Goal: Task Accomplishment & Management: Use online tool/utility

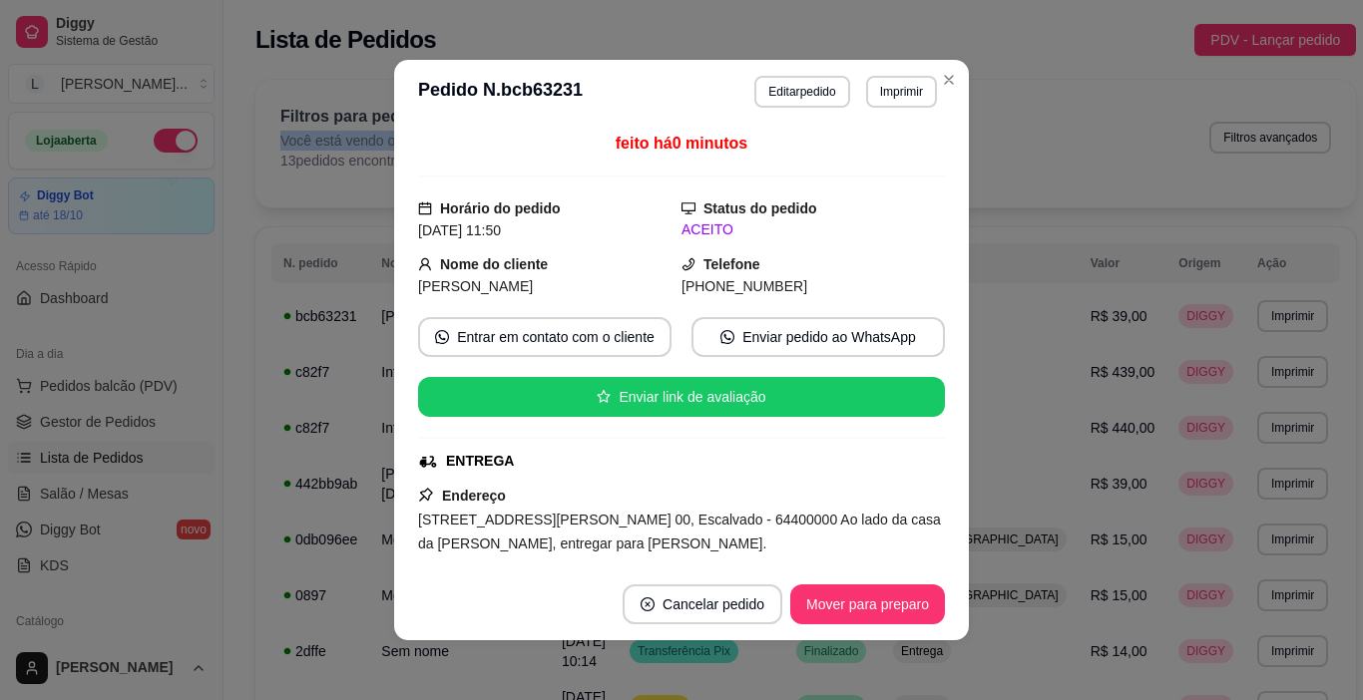
click at [876, 601] on button "Mover para preparo" at bounding box center [867, 605] width 155 height 40
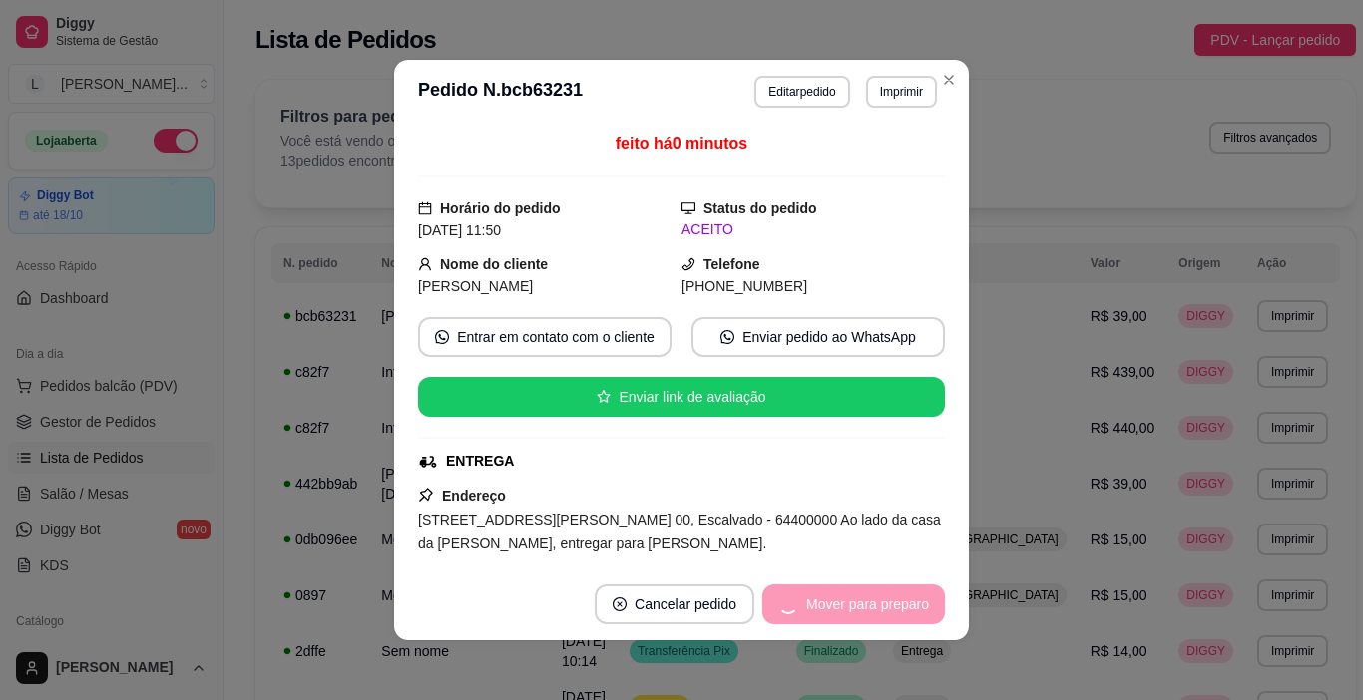
click at [875, 604] on div "Mover para preparo" at bounding box center [853, 605] width 183 height 40
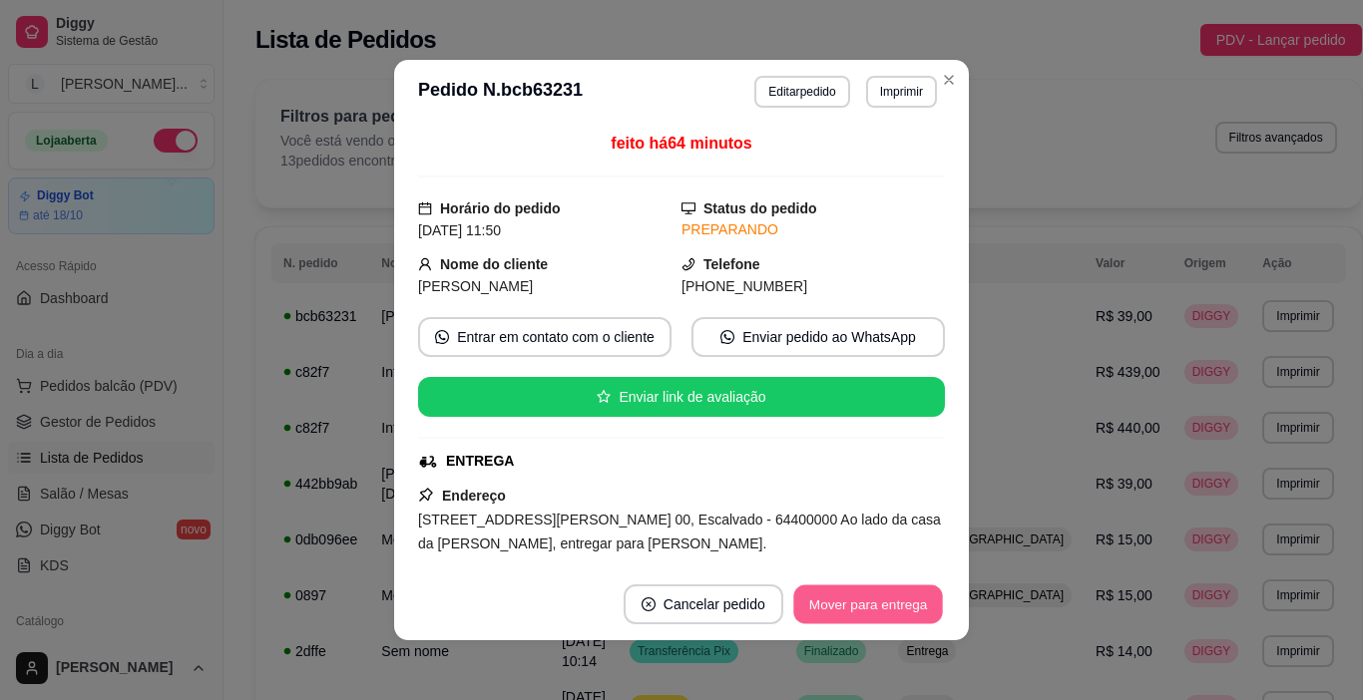
click at [864, 606] on button "Mover para entrega" at bounding box center [868, 605] width 150 height 39
click at [867, 613] on button "Mover para finalizado" at bounding box center [862, 605] width 166 height 40
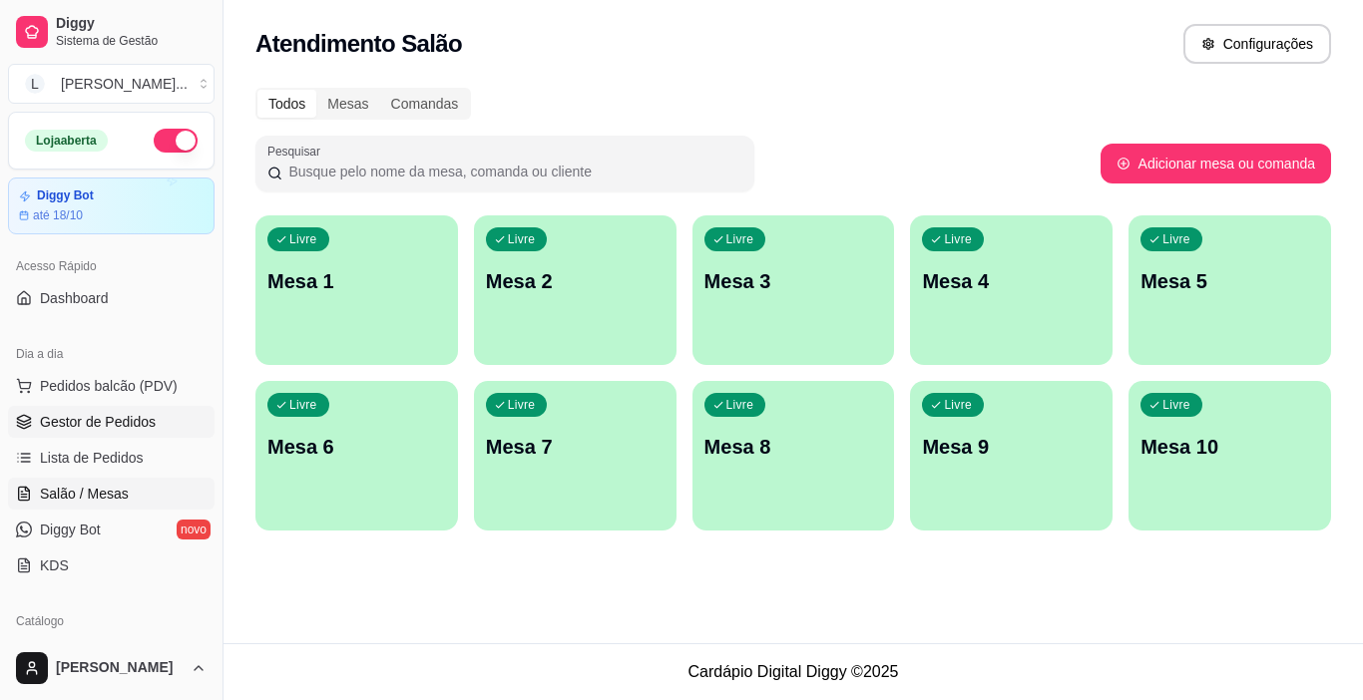
click at [138, 423] on span "Gestor de Pedidos" at bounding box center [98, 422] width 116 height 20
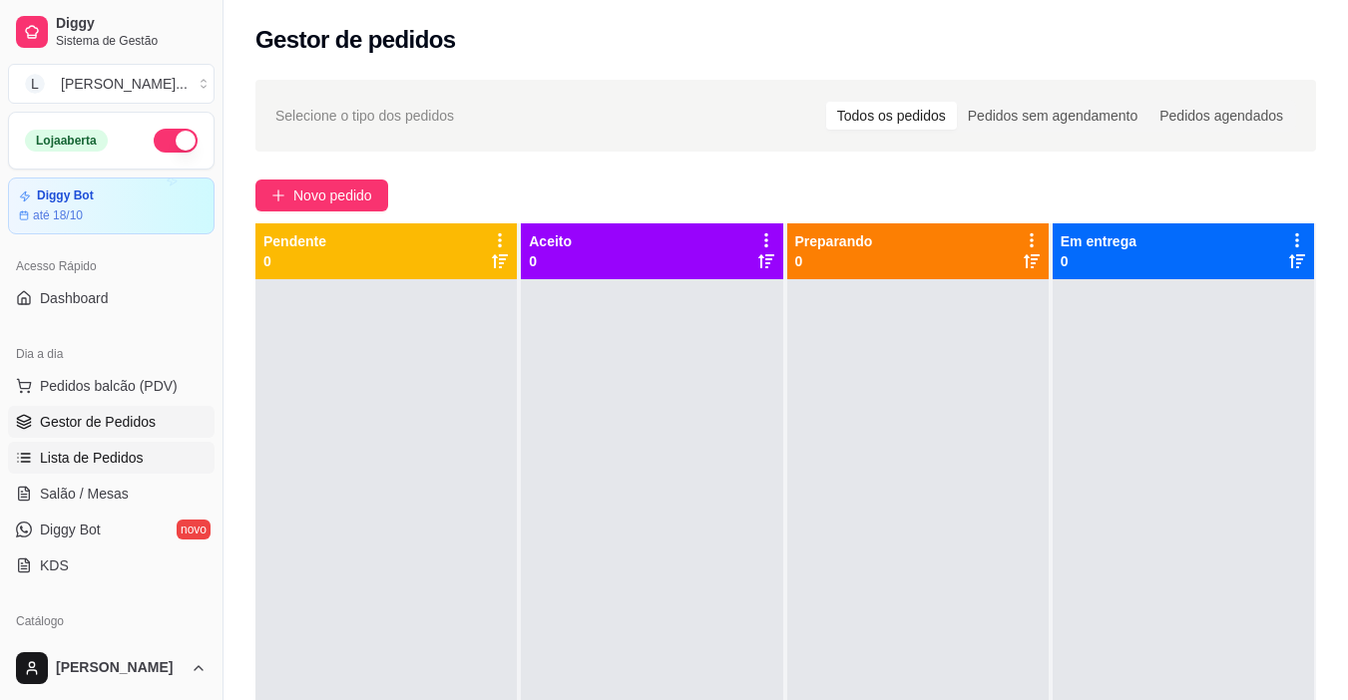
click at [114, 458] on span "Lista de Pedidos" at bounding box center [92, 458] width 104 height 20
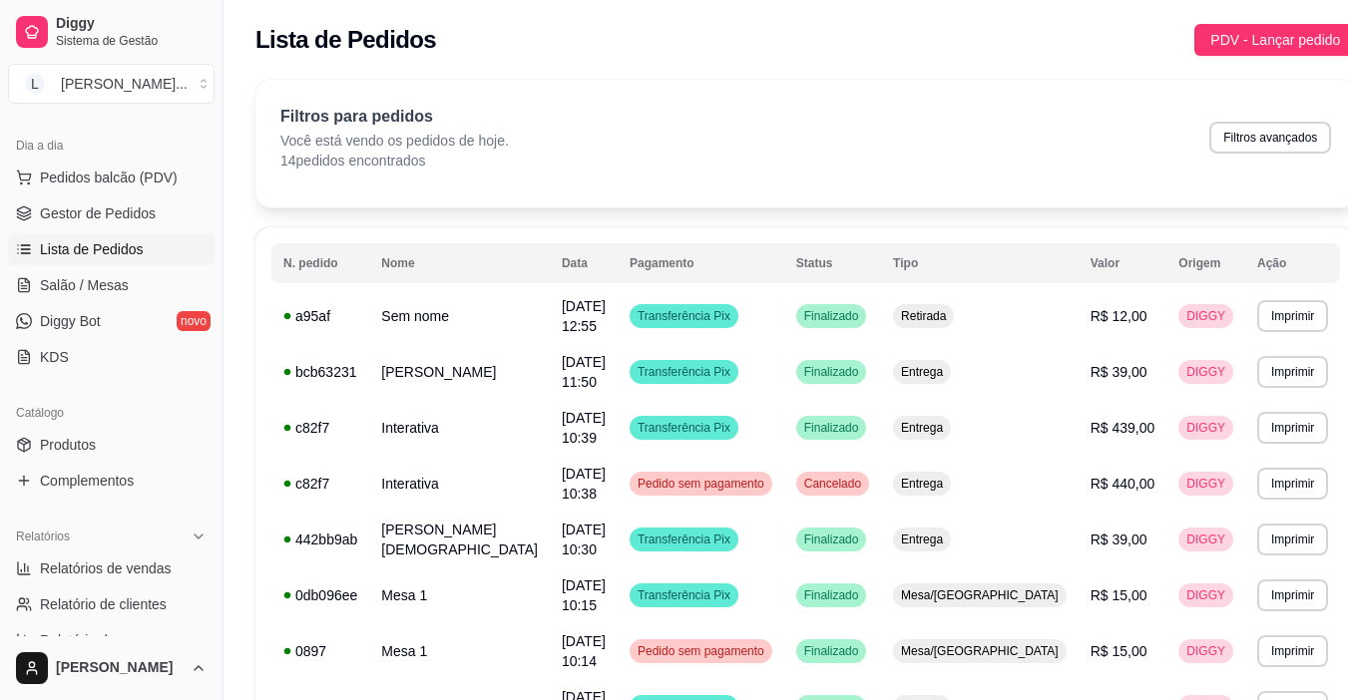
scroll to position [239, 0]
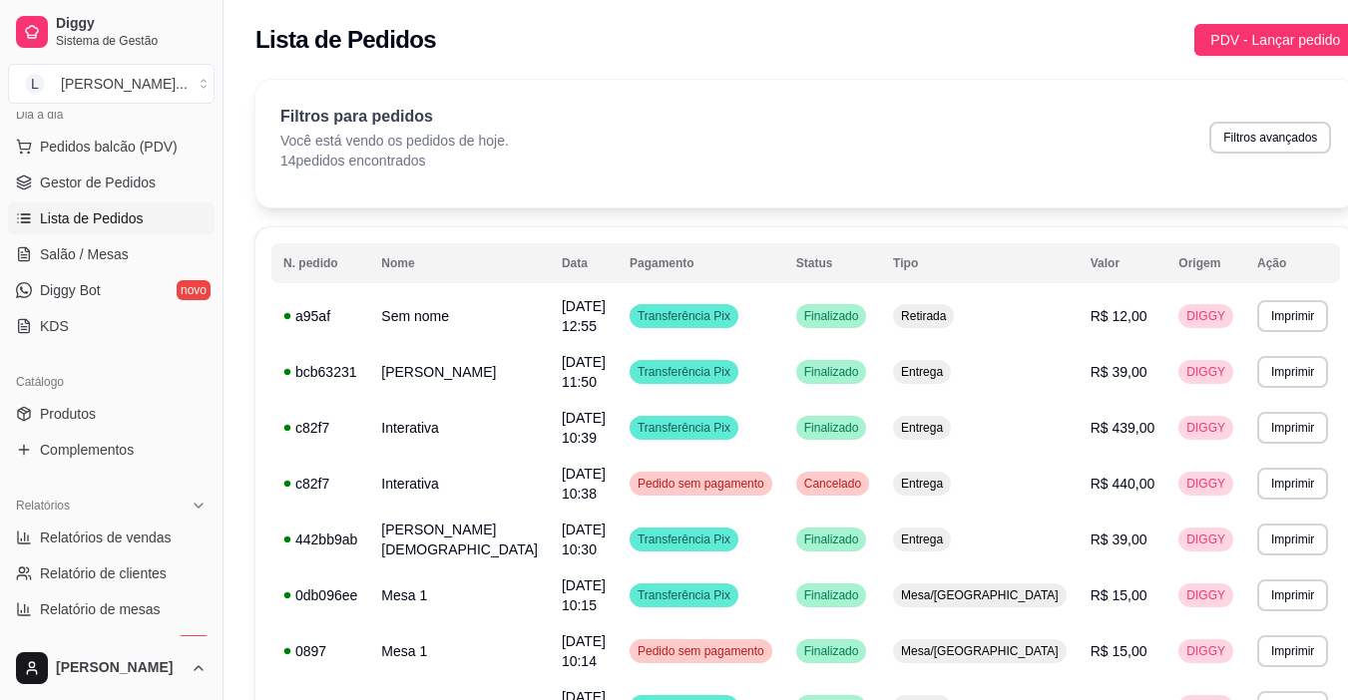
click at [127, 223] on span "Lista de Pedidos" at bounding box center [92, 219] width 104 height 20
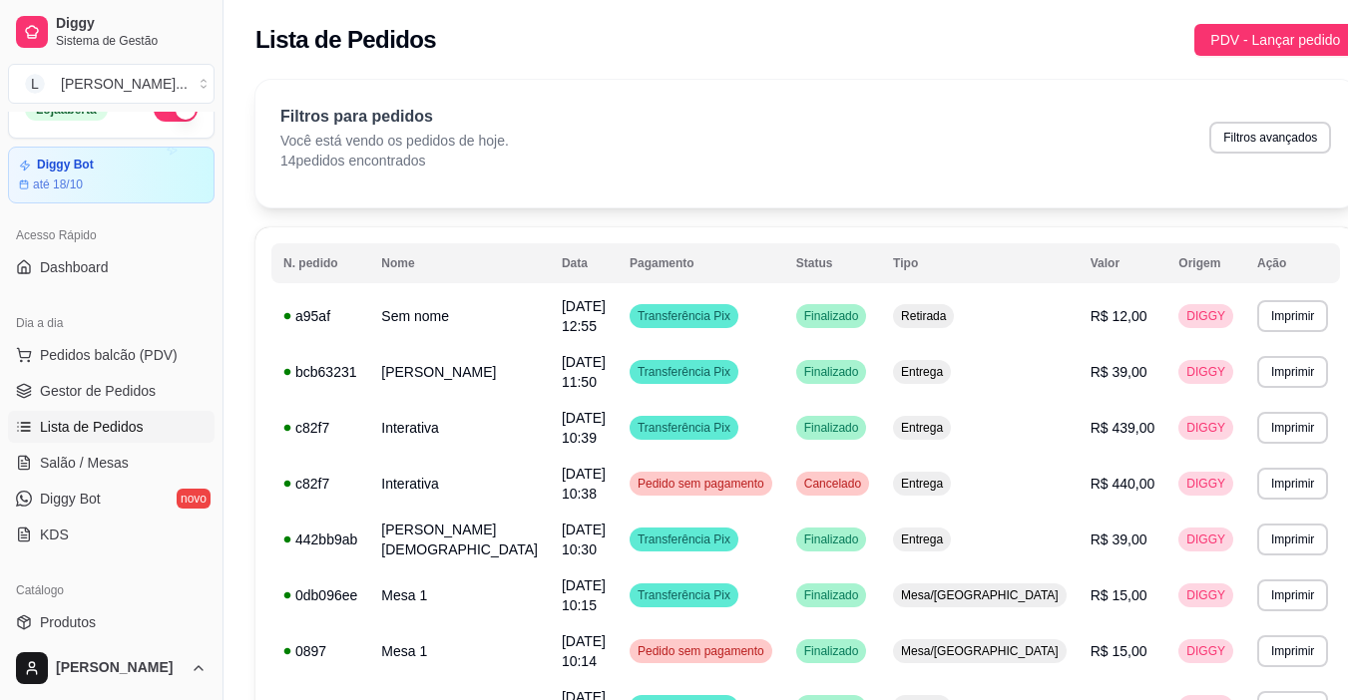
scroll to position [0, 0]
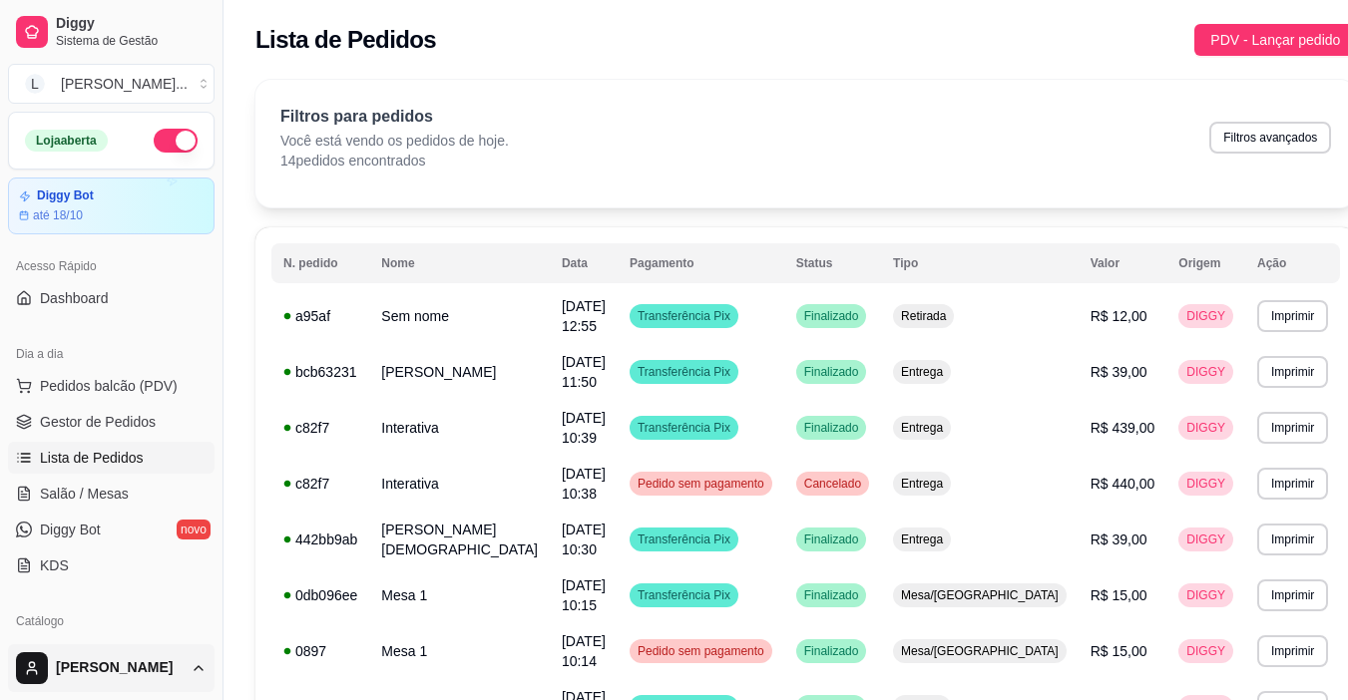
click at [200, 677] on html "**********" at bounding box center [674, 350] width 1348 height 700
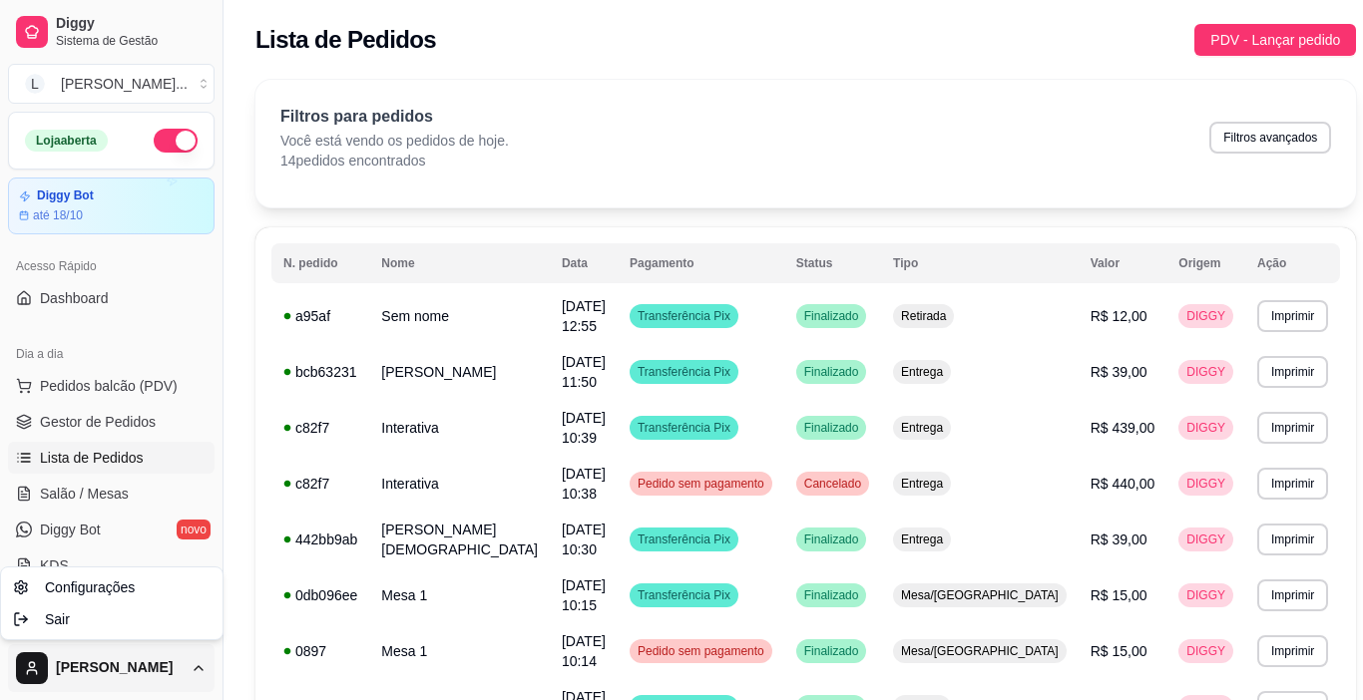
click at [227, 214] on html "**********" at bounding box center [681, 350] width 1363 height 700
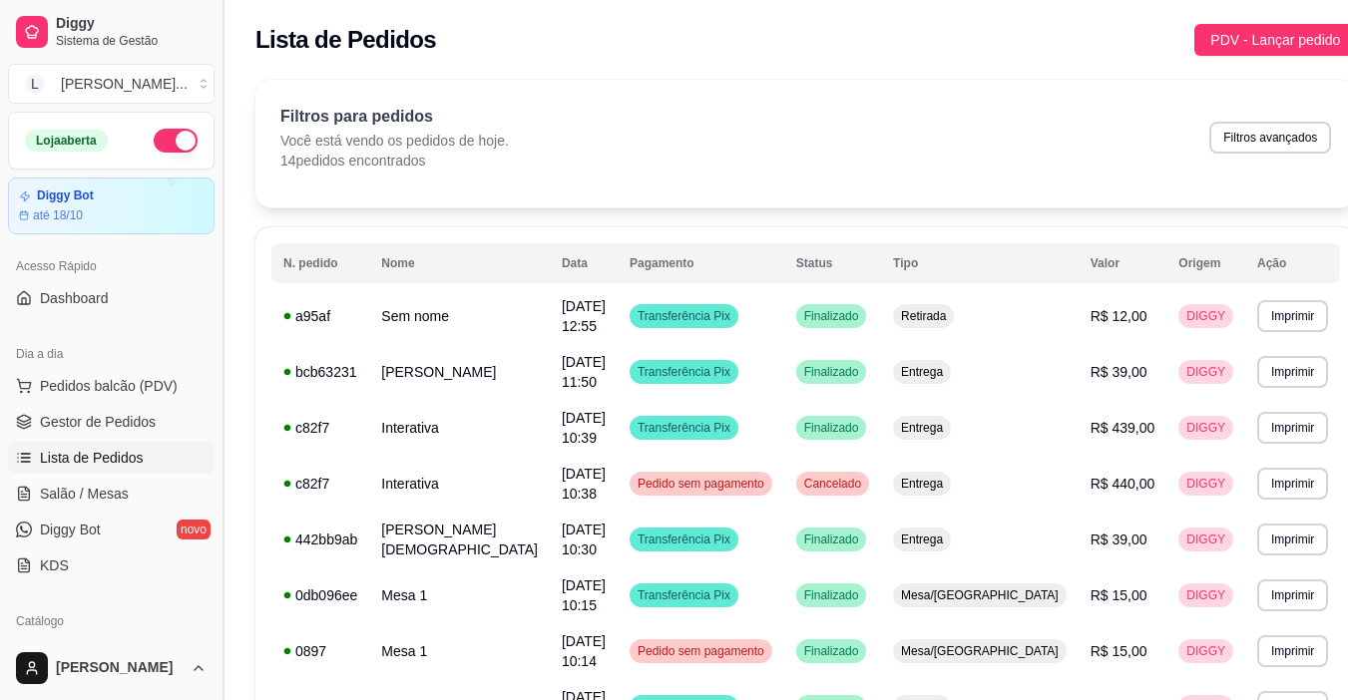
click at [222, 186] on button "Toggle Sidebar" at bounding box center [223, 350] width 16 height 700
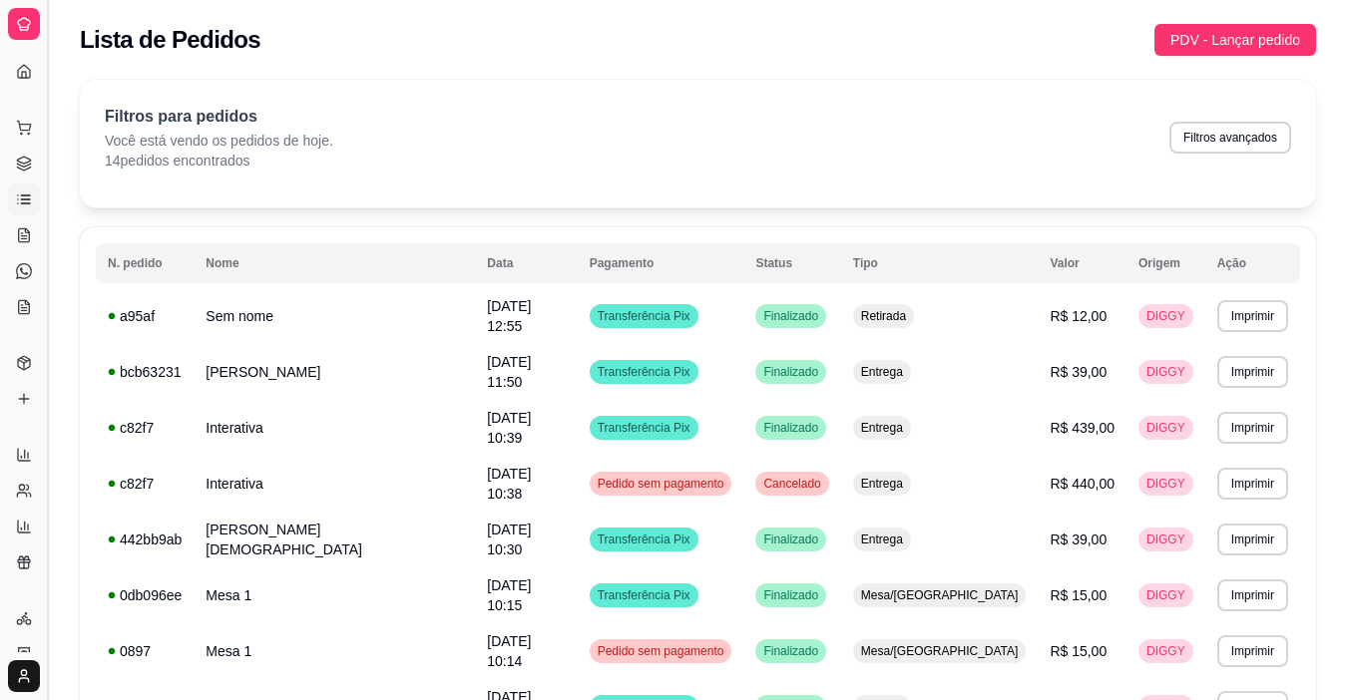
click at [52, 197] on button "Toggle Sidebar" at bounding box center [47, 350] width 16 height 700
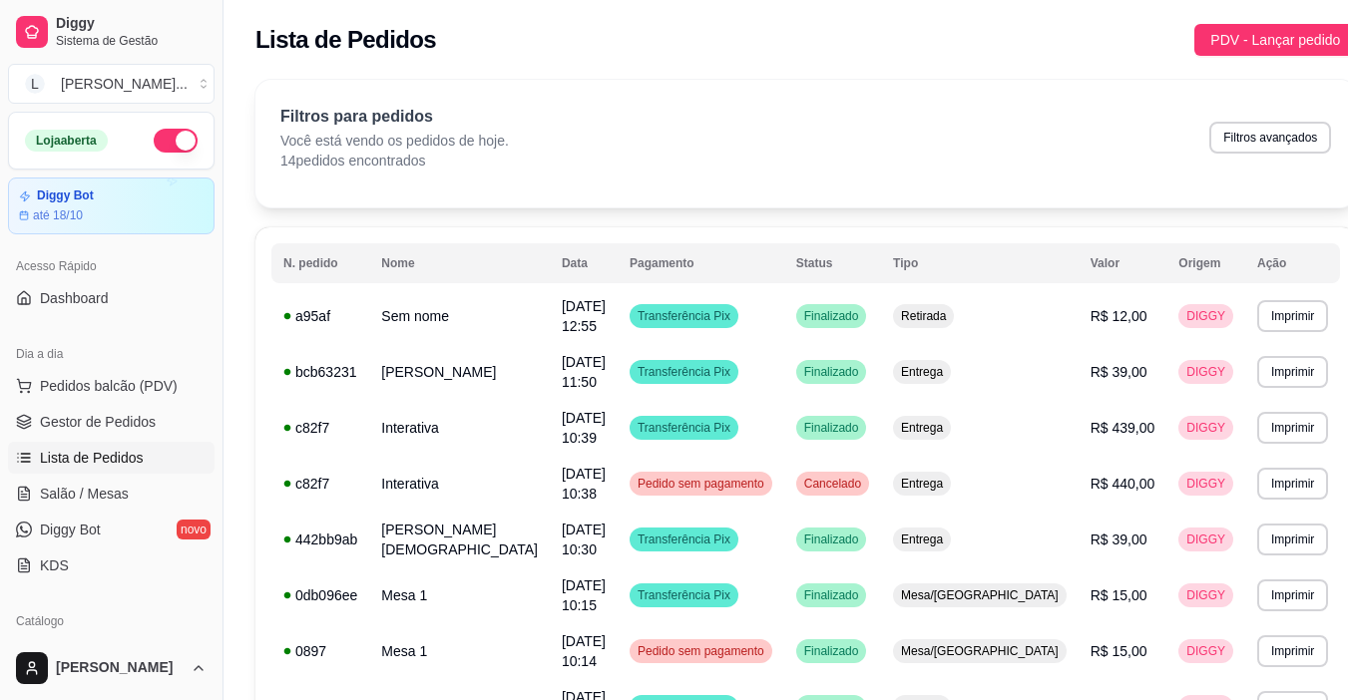
drag, startPoint x: 216, startPoint y: 243, endPoint x: 210, endPoint y: 308, distance: 65.1
click at [210, 308] on div "Diggy Sistema de Gestão L [PERSON_NAME] ... Loja aberta Diggy Bot até 18/10 Ace…" at bounding box center [111, 350] width 223 height 700
click at [179, 85] on button "L [PERSON_NAME] ..." at bounding box center [111, 84] width 207 height 40
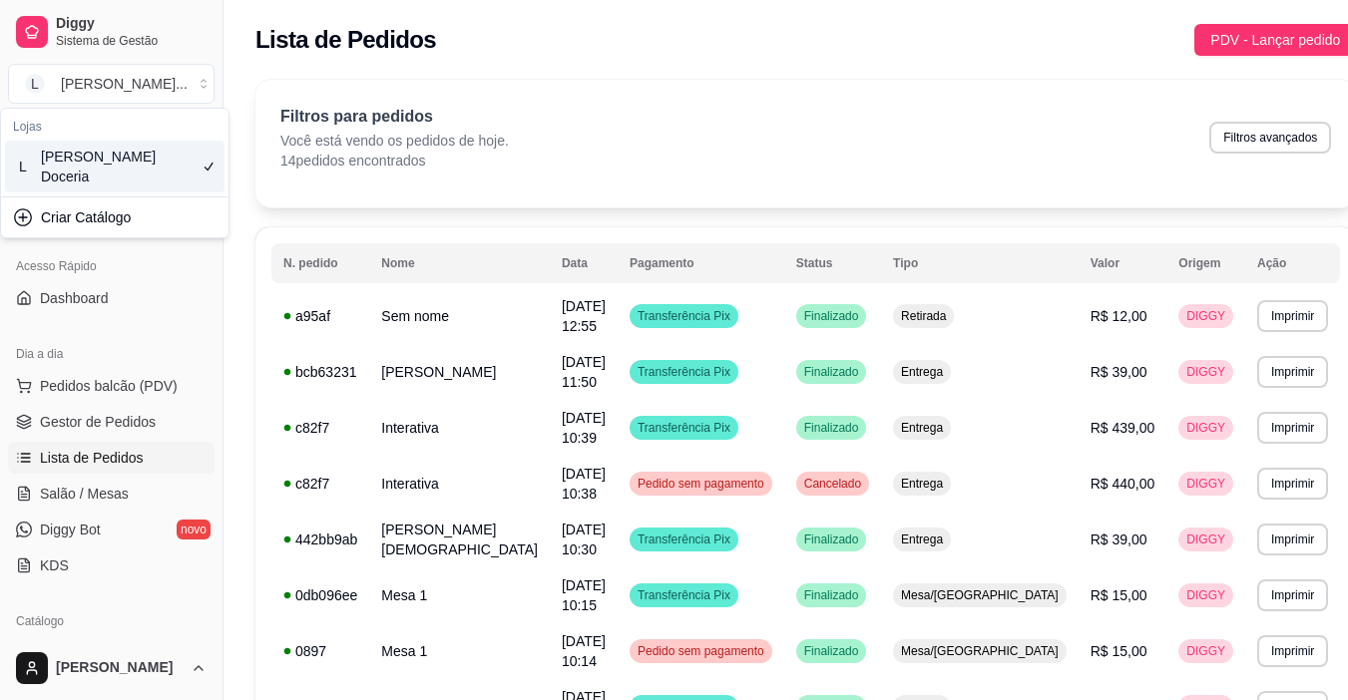
click at [237, 108] on div "**********" at bounding box center [806, 613] width 1164 height 1091
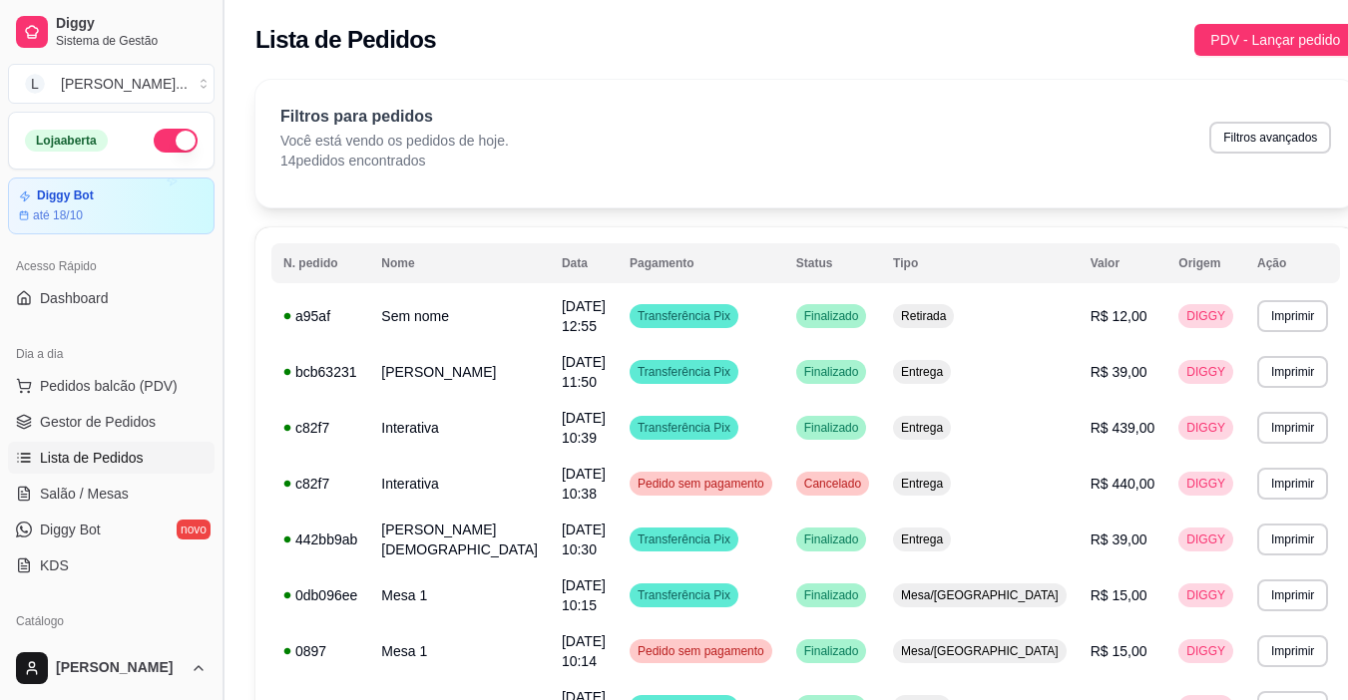
drag, startPoint x: 219, startPoint y: 257, endPoint x: 217, endPoint y: 277, distance: 20.1
click at [217, 277] on button "Toggle Sidebar" at bounding box center [223, 350] width 16 height 700
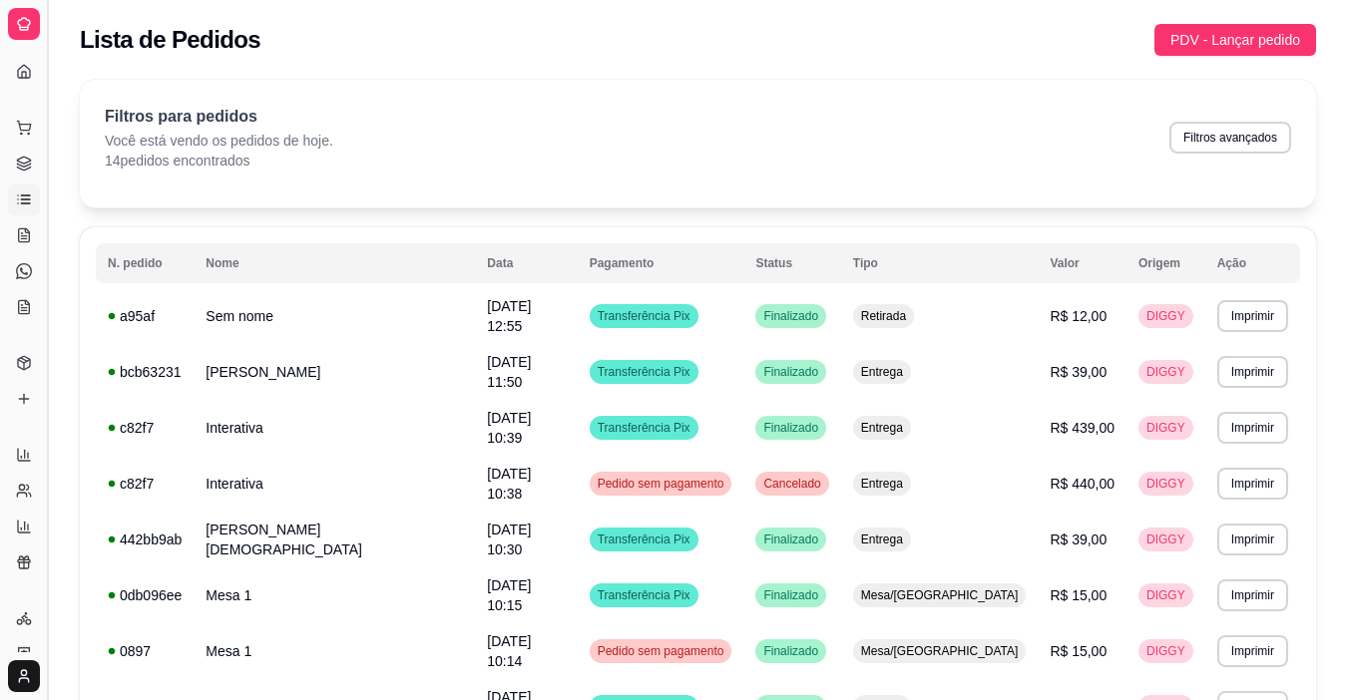
click at [49, 183] on button "Toggle Sidebar" at bounding box center [47, 350] width 16 height 700
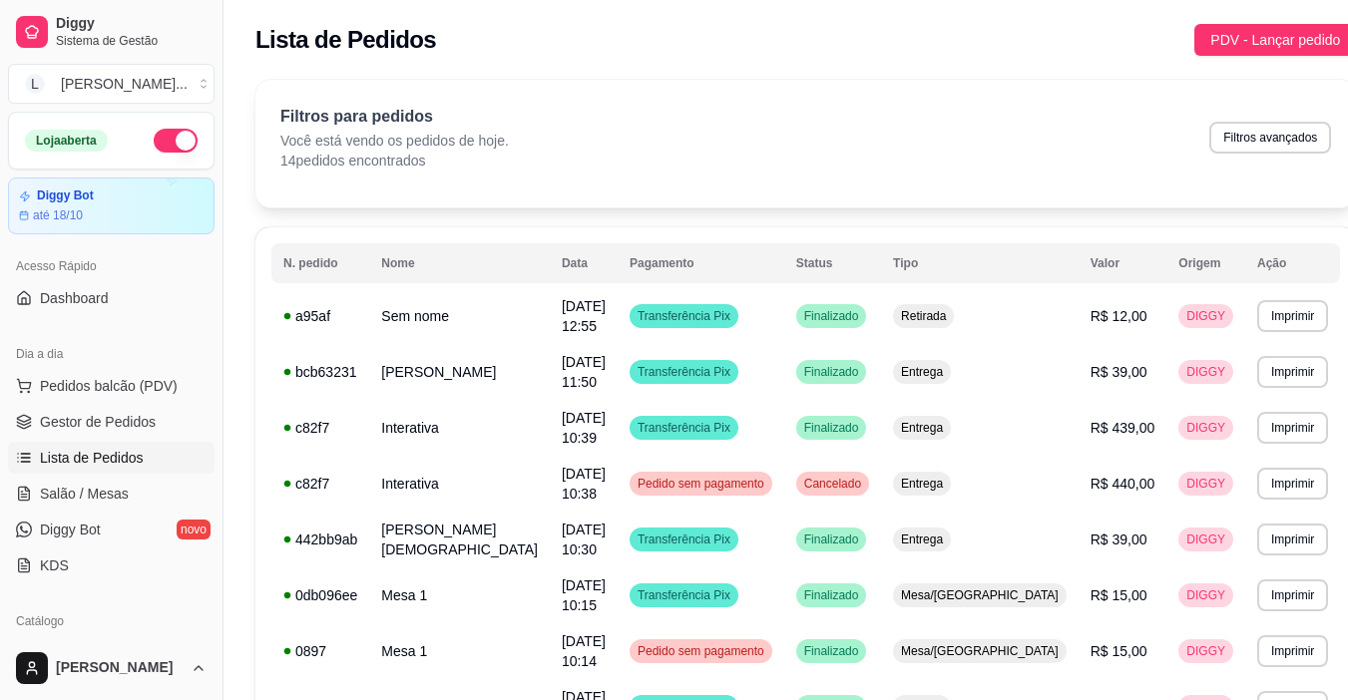
click at [214, 316] on div "Diggy Sistema de Gestão L [PERSON_NAME] ... Loja aberta Diggy Bot até 18/10 Ace…" at bounding box center [111, 350] width 223 height 700
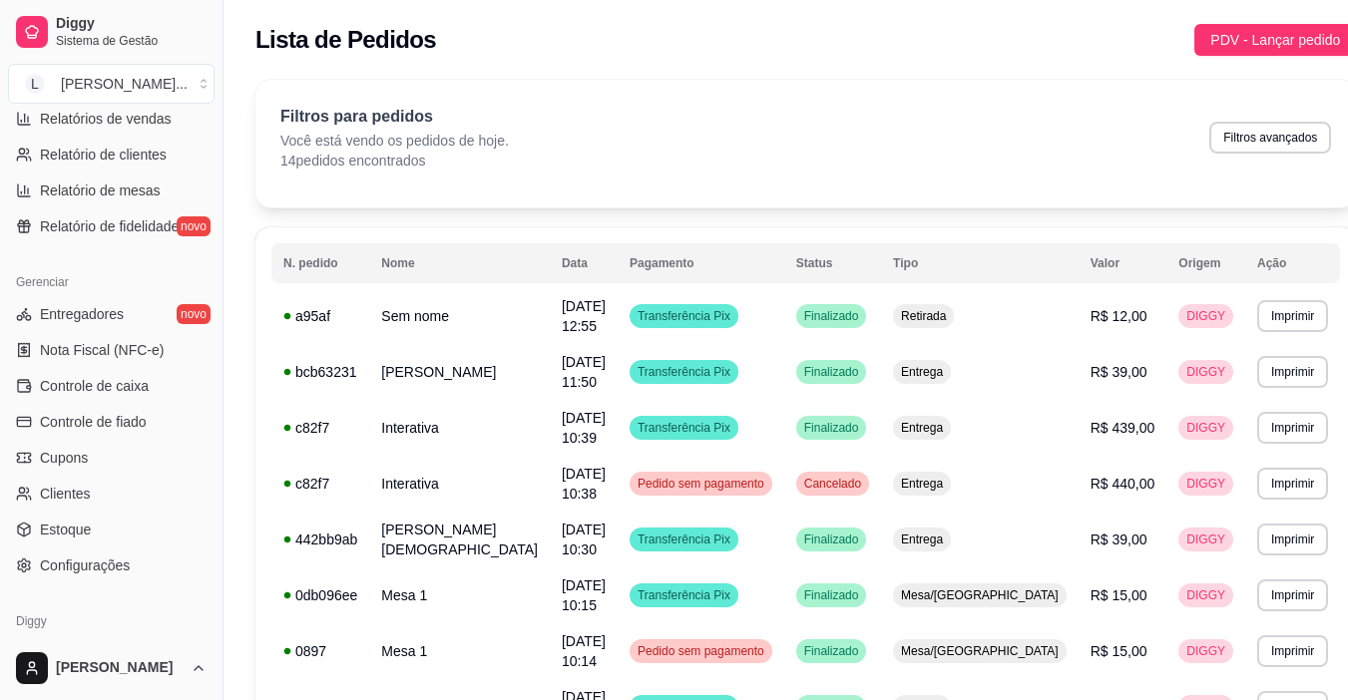
scroll to position [661, 0]
click at [150, 418] on link "Controle de fiado" at bounding box center [111, 420] width 207 height 32
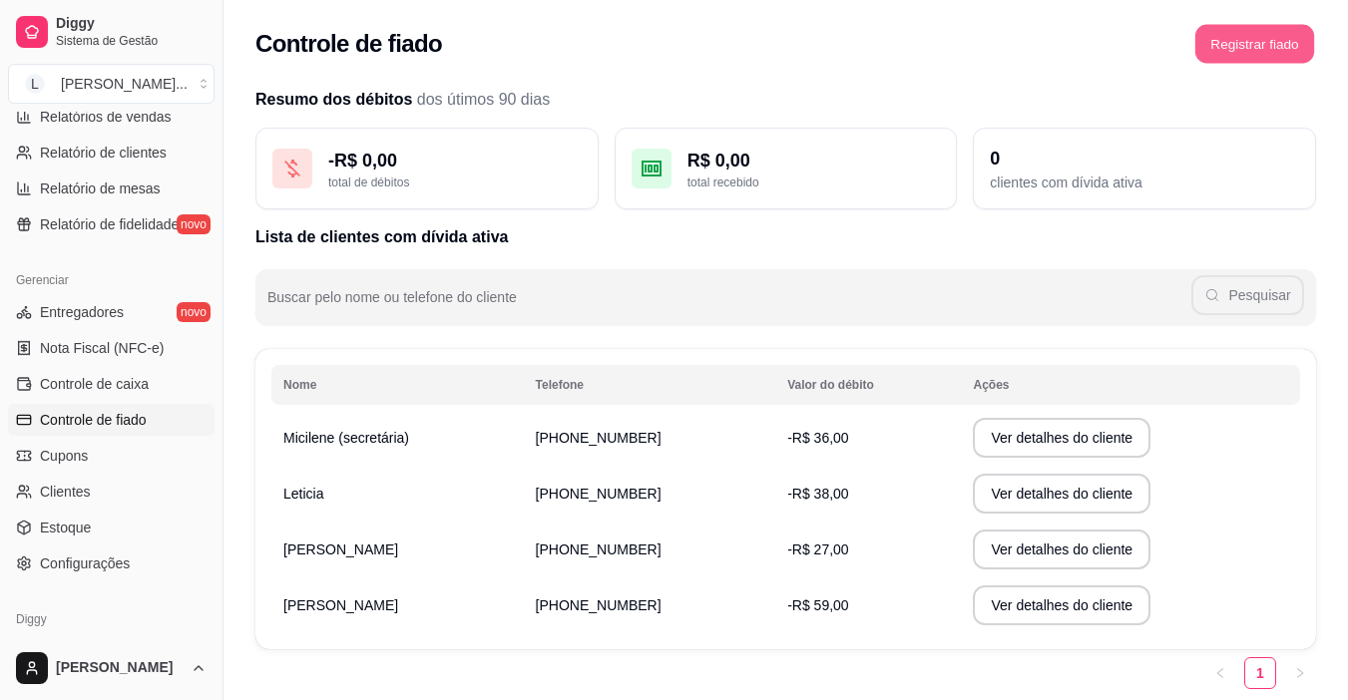
click at [1245, 47] on button "Registrar fiado" at bounding box center [1254, 44] width 119 height 39
click at [585, 447] on td "[PHONE_NUMBER]" at bounding box center [650, 438] width 252 height 56
click at [1014, 440] on button "Ver detalhes do cliente" at bounding box center [1062, 438] width 178 height 40
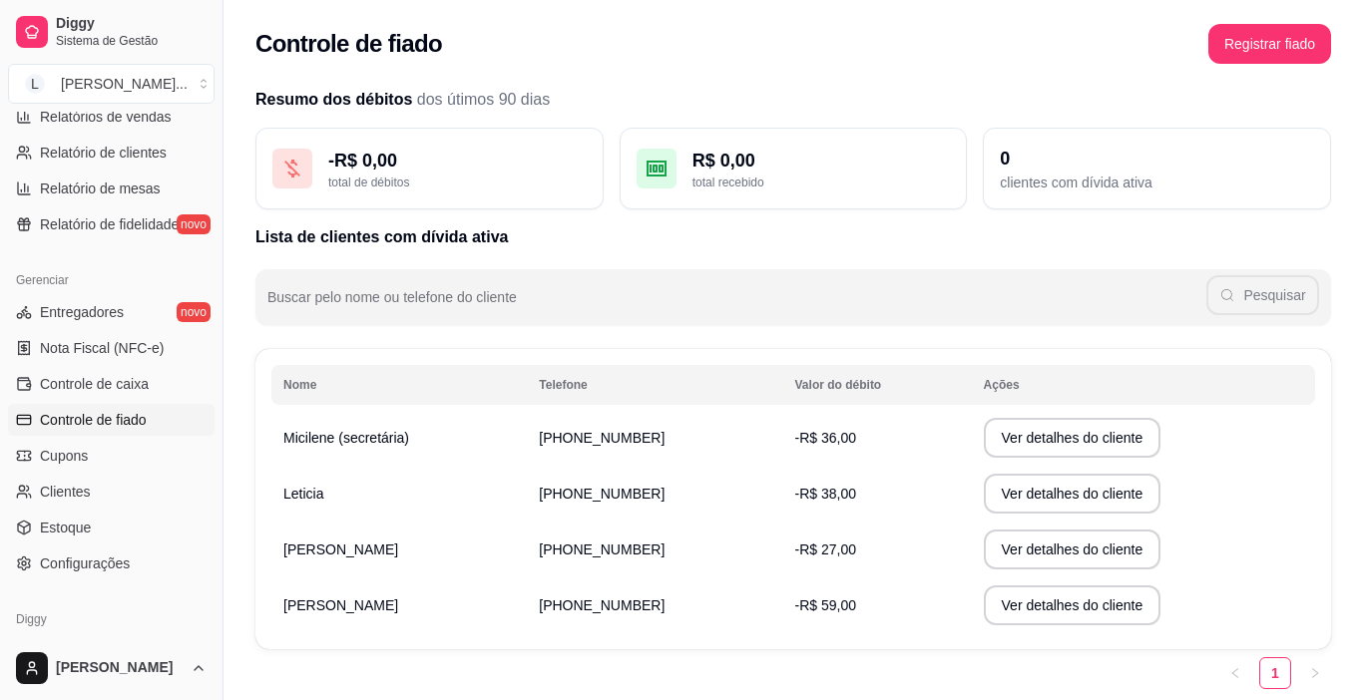
click at [1033, 157] on div "0" at bounding box center [1157, 159] width 314 height 28
